Goal: Information Seeking & Learning: Learn about a topic

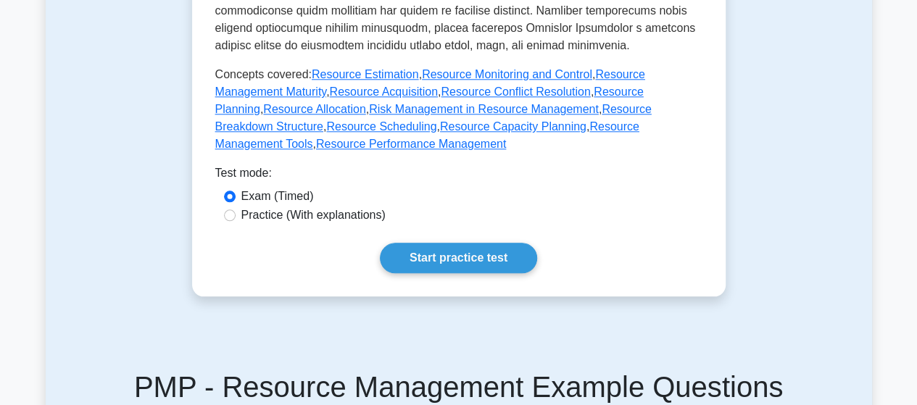
scroll to position [870, 0]
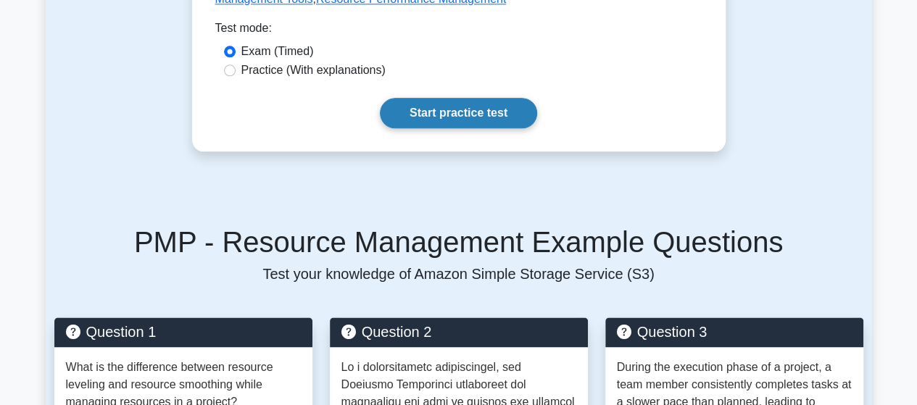
click at [454, 98] on link "Start practice test" at bounding box center [458, 113] width 157 height 30
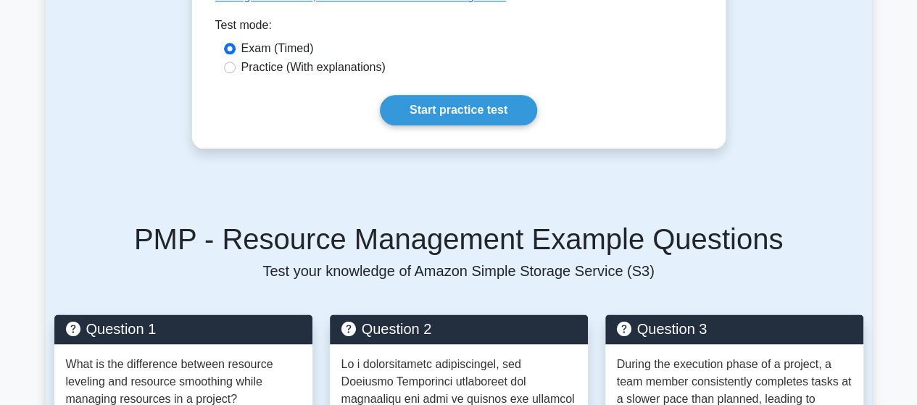
click at [325, 59] on label "Practice (With explanations)" at bounding box center [313, 67] width 144 height 17
click at [236, 62] on input "Practice (With explanations)" at bounding box center [230, 68] width 12 height 12
radio input "true"
click at [445, 95] on link "Start practice test" at bounding box center [458, 110] width 157 height 30
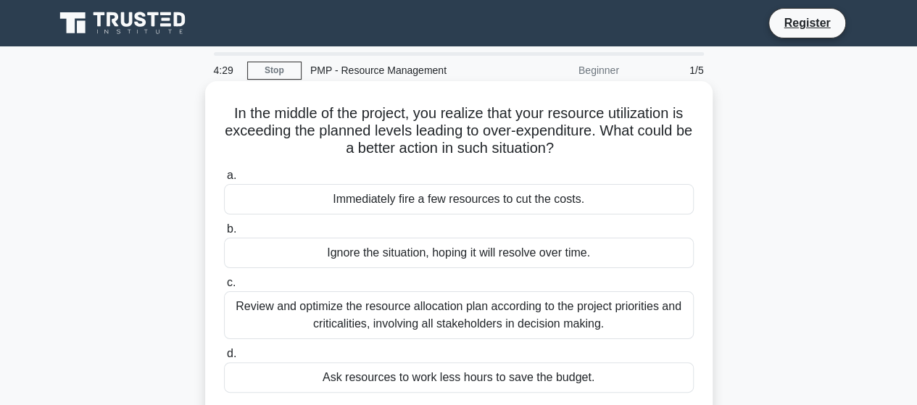
click at [323, 304] on div "Review and optimize the resource allocation plan according to the project prior…" at bounding box center [459, 315] width 470 height 48
click at [224, 288] on input "c. Review and optimize the resource allocation plan according to the project pr…" at bounding box center [224, 282] width 0 height 9
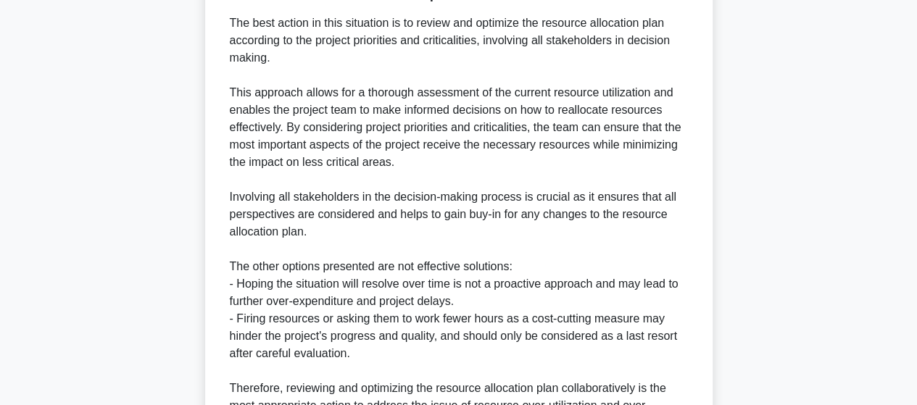
scroll to position [591, 0]
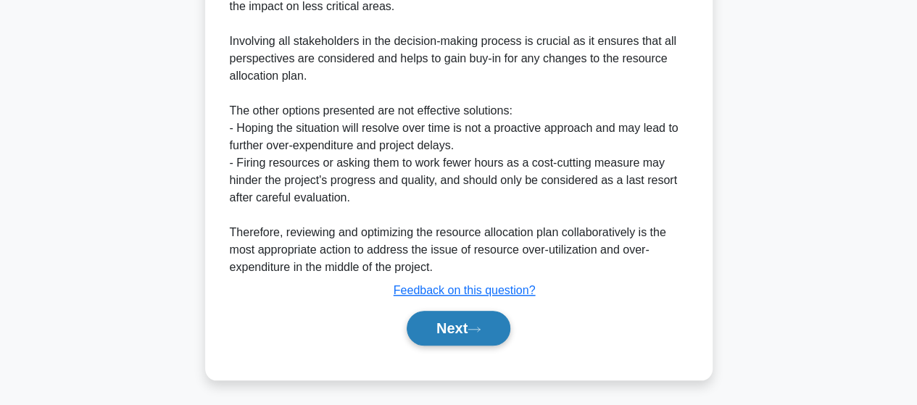
click at [454, 324] on button "Next" at bounding box center [459, 328] width 104 height 35
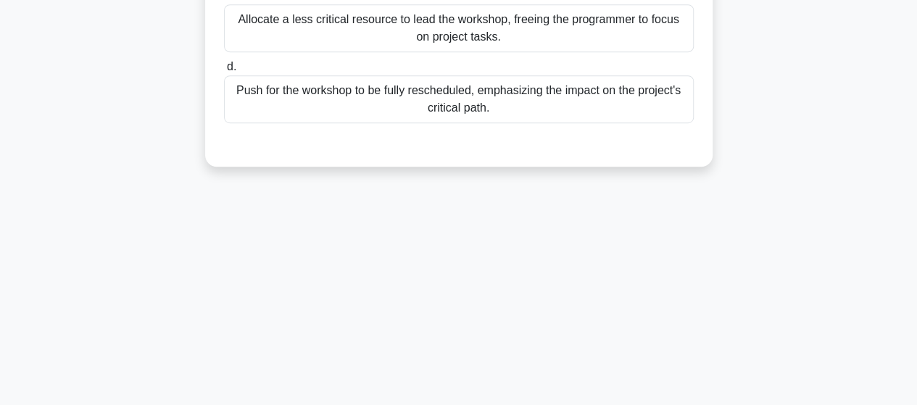
scroll to position [15, 0]
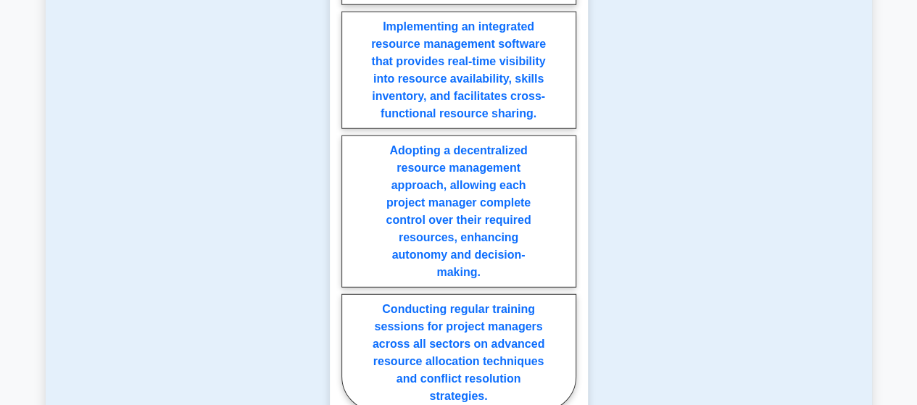
scroll to position [1867, 0]
